Goal: Find specific page/section: Find specific page/section

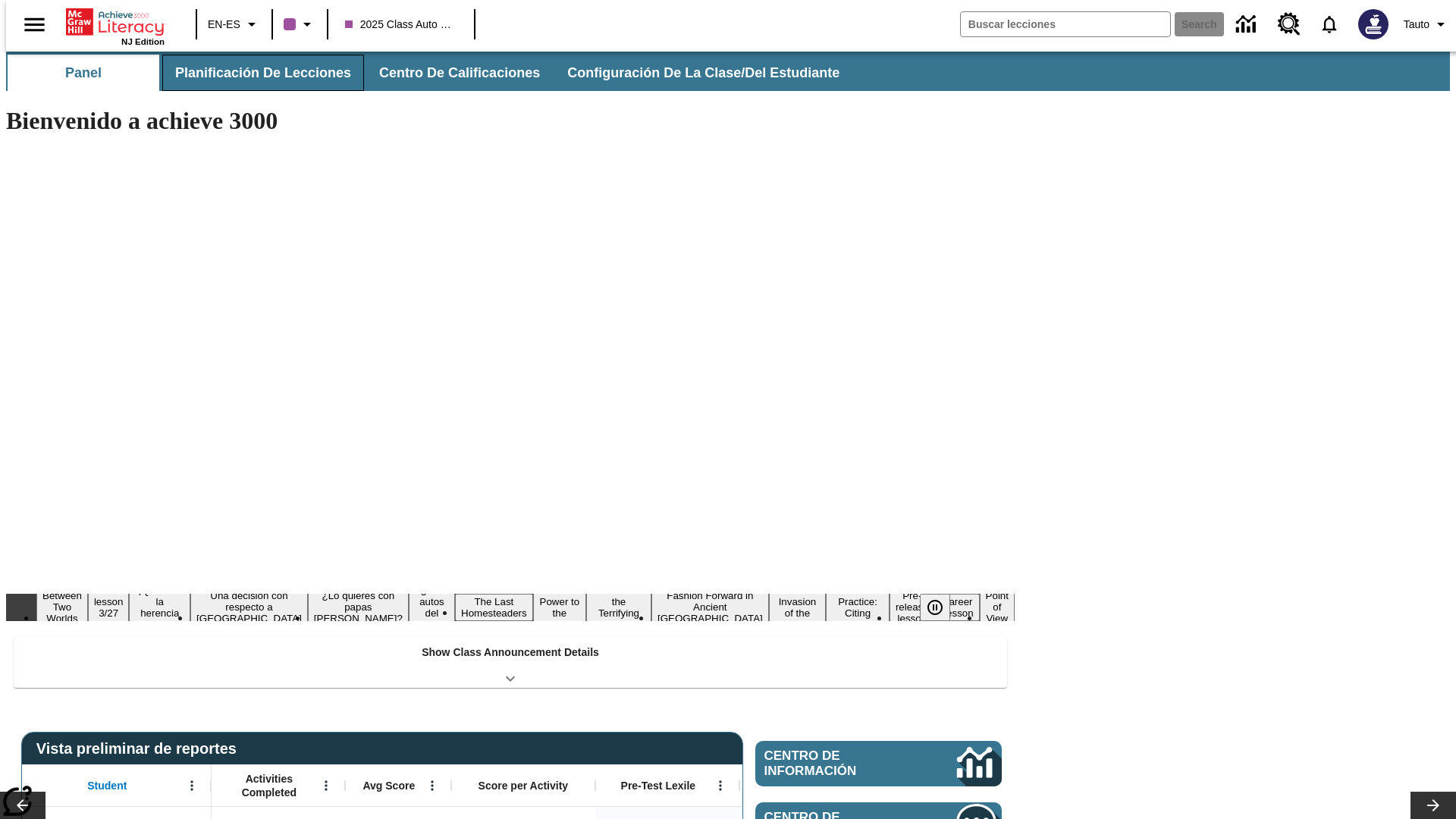
click at [254, 73] on button "Planificación de lecciones" at bounding box center [263, 73] width 202 height 37
